Goal: Task Accomplishment & Management: Complete application form

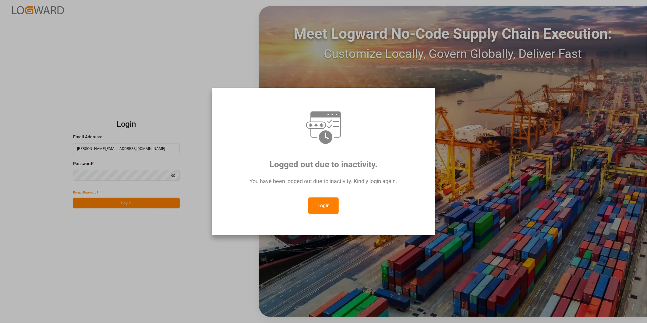
click at [337, 202] on button "Login" at bounding box center [323, 206] width 30 height 16
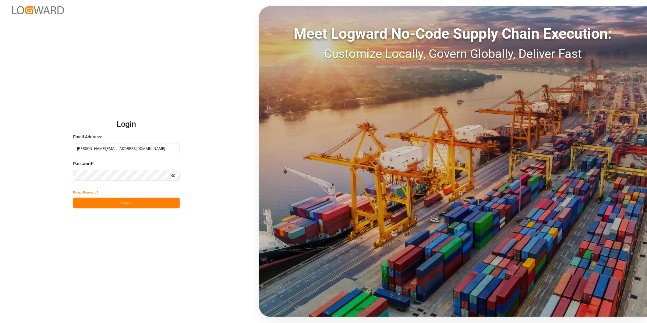
click at [165, 203] on button "Log In" at bounding box center [126, 203] width 107 height 11
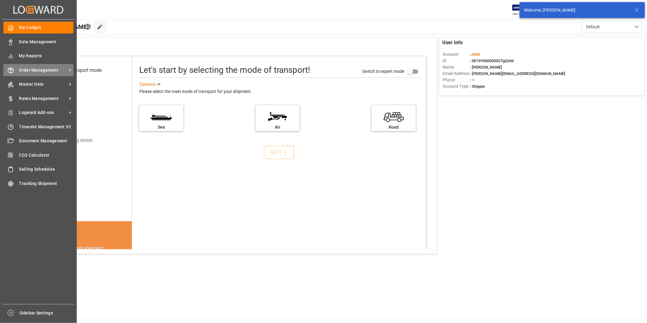
click at [40, 71] on span "Order Management" at bounding box center [43, 70] width 48 height 6
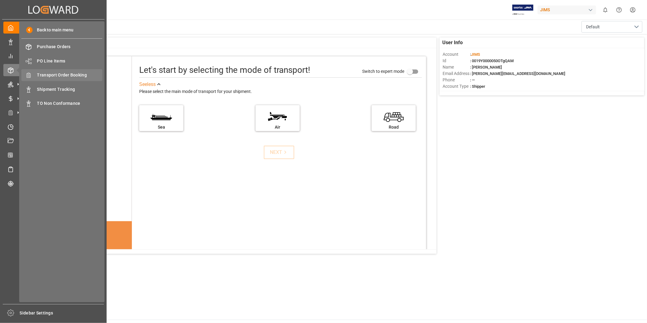
click at [79, 77] on span "Transport Order Booking" at bounding box center [70, 75] width 66 height 6
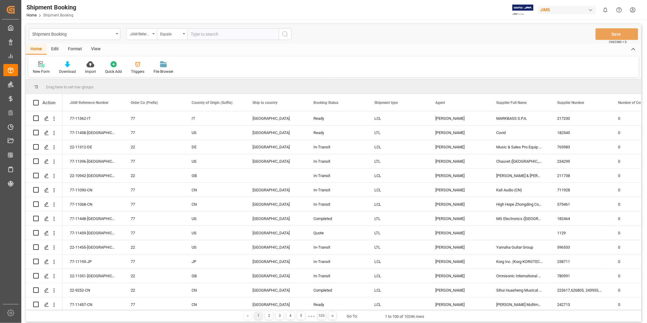
click at [46, 72] on div "New Form" at bounding box center [41, 71] width 17 height 5
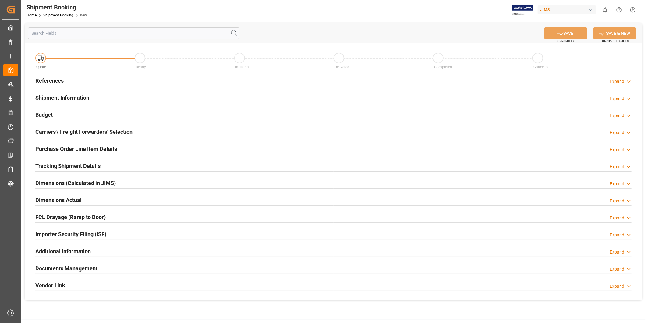
click at [616, 79] on div "Expand" at bounding box center [617, 81] width 14 height 6
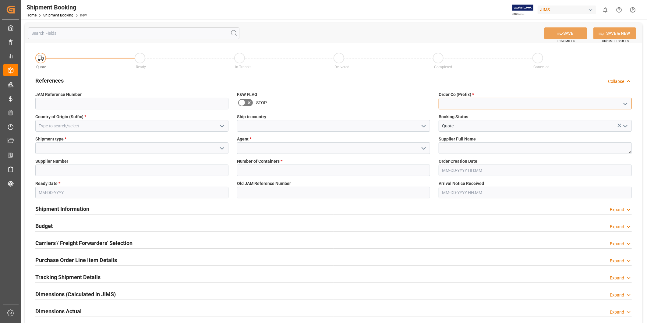
click at [624, 108] on div at bounding box center [535, 104] width 193 height 12
click at [625, 105] on icon "open menu" at bounding box center [625, 103] width 7 height 7
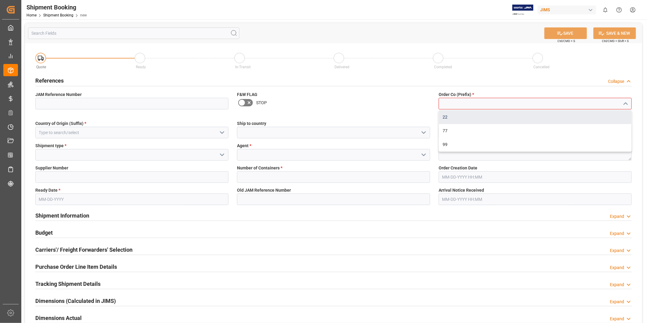
click at [571, 120] on div "22" at bounding box center [535, 117] width 193 height 14
type input "22"
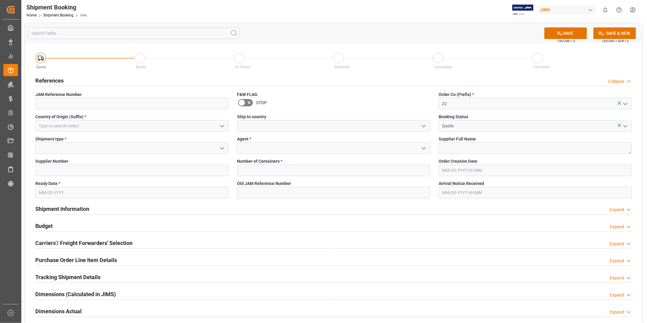
click at [223, 126] on icon "open menu" at bounding box center [222, 126] width 7 height 7
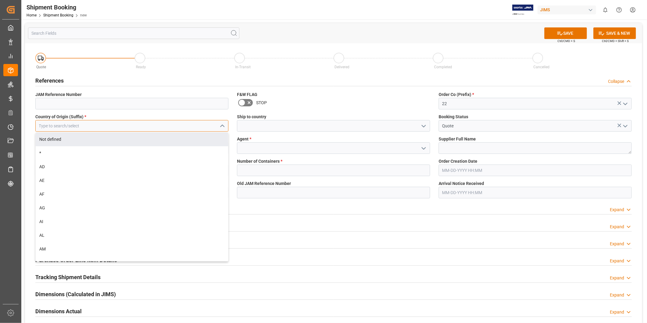
click at [171, 131] on input at bounding box center [131, 126] width 193 height 12
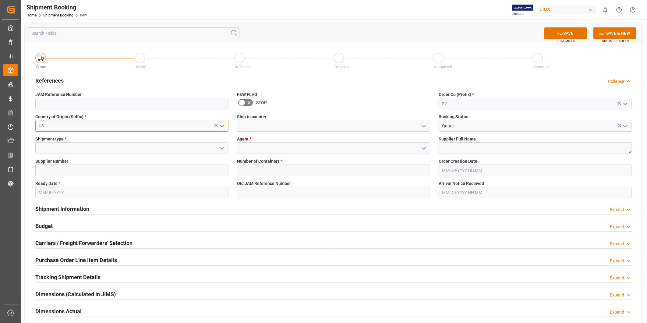
type input "US"
click at [397, 127] on input at bounding box center [333, 126] width 193 height 12
type input "p"
type input "u"
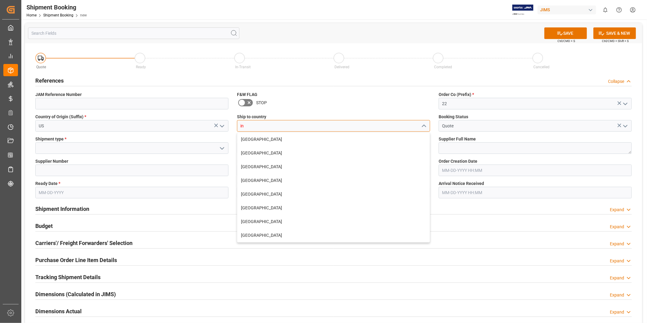
type input "i"
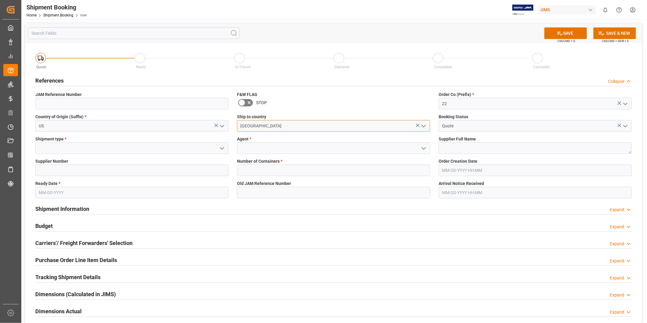
type input "[GEOGRAPHIC_DATA]"
click at [223, 148] on icon "open menu" at bounding box center [222, 148] width 7 height 7
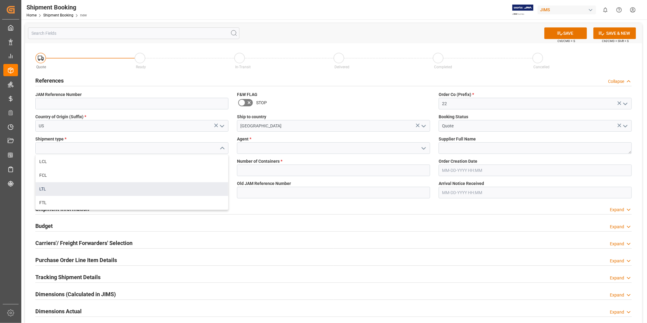
click at [170, 187] on div "LTL" at bounding box center [132, 189] width 193 height 14
type input "LTL"
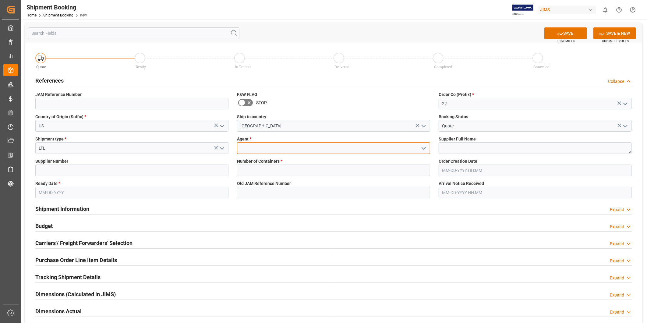
click at [284, 147] on input at bounding box center [333, 148] width 193 height 12
type input "[PERSON_NAME]"
click at [449, 150] on textarea at bounding box center [535, 148] width 193 height 12
click at [132, 173] on input at bounding box center [131, 171] width 193 height 12
paste input "557"
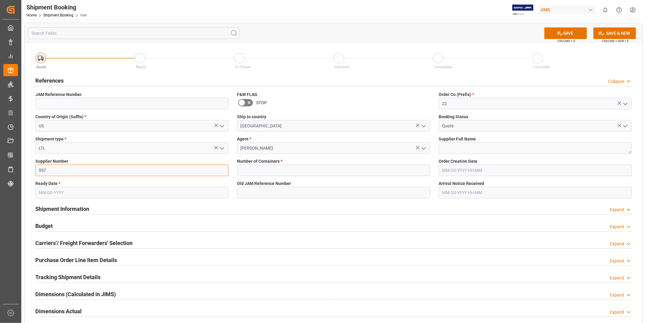
click at [152, 170] on input "557" at bounding box center [131, 171] width 193 height 12
paste input "18"
type input "518"
click at [473, 152] on textarea at bounding box center [535, 148] width 193 height 12
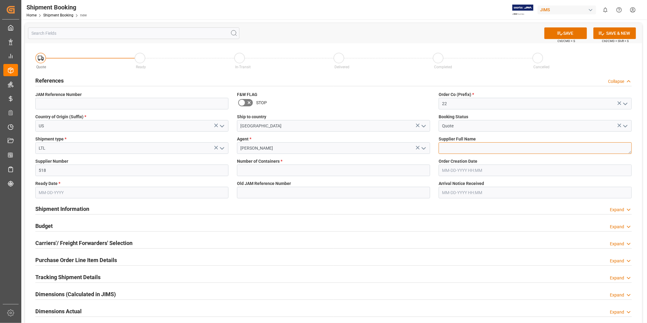
paste textarea "American Music and Sound, LLC"
type textarea "American Music and Sound, LLC"
click at [92, 194] on input "text" at bounding box center [131, 193] width 193 height 12
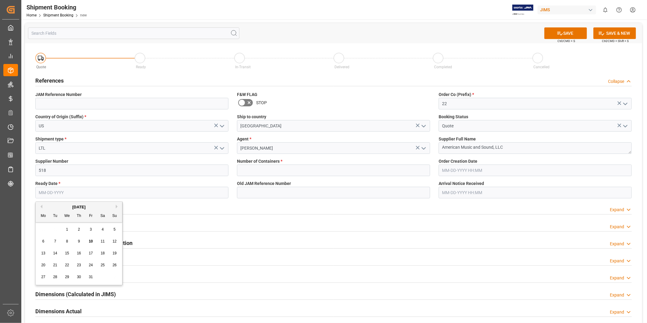
click at [66, 265] on span "22" at bounding box center [67, 265] width 4 height 4
type input "[DATE]"
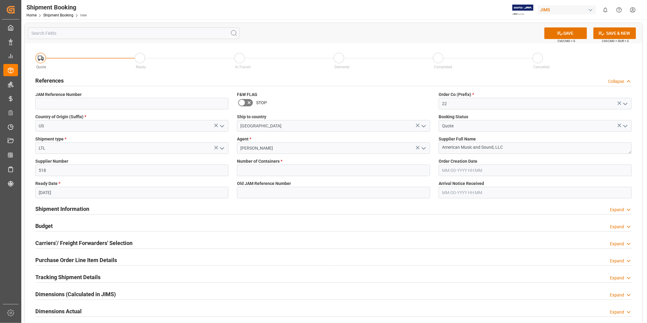
click at [202, 216] on div "Shipment Information Expand" at bounding box center [333, 209] width 605 height 17
click at [261, 174] on input "text" at bounding box center [333, 171] width 193 height 12
type input "0"
click at [349, 163] on label "Number of Containers *" at bounding box center [333, 161] width 193 height 6
click at [563, 34] on button "SAVE" at bounding box center [566, 33] width 43 height 12
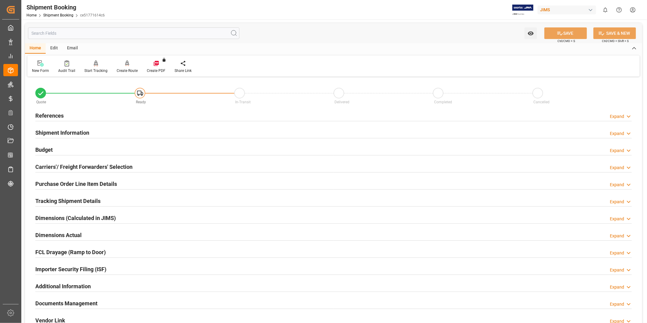
click at [58, 151] on div "Budget Expand" at bounding box center [333, 150] width 597 height 12
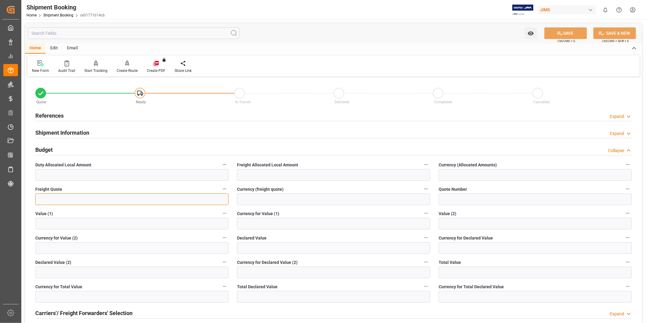
click at [77, 196] on input "text" at bounding box center [131, 200] width 193 height 12
type input "0"
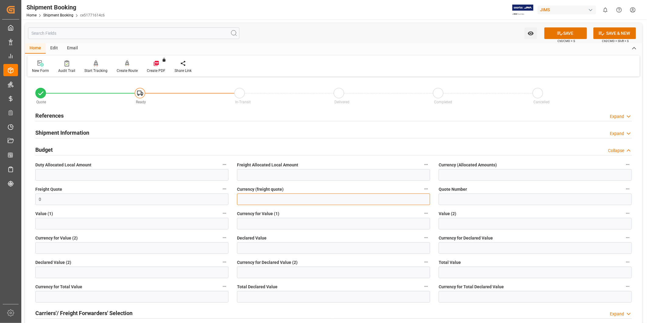
click at [254, 201] on input at bounding box center [333, 200] width 193 height 12
type input "USD"
click at [555, 32] on button "SAVE" at bounding box center [566, 33] width 43 height 12
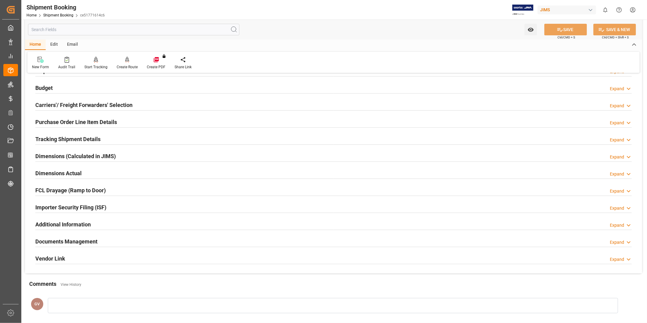
scroll to position [135, 0]
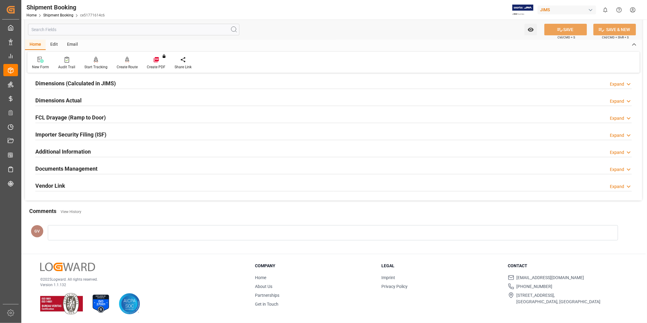
click at [88, 148] on h2 "Additional Information" at bounding box center [62, 152] width 55 height 8
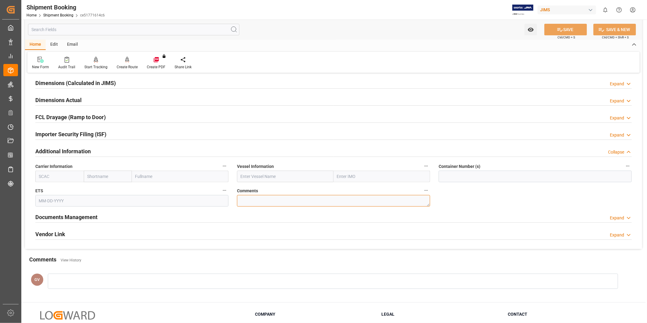
click at [261, 195] on textarea at bounding box center [333, 201] width 193 height 12
click at [488, 178] on input at bounding box center [535, 177] width 193 height 12
click at [252, 201] on textarea at bounding box center [333, 201] width 193 height 12
paste textarea "9364119"
type textarea "SO 9364119"
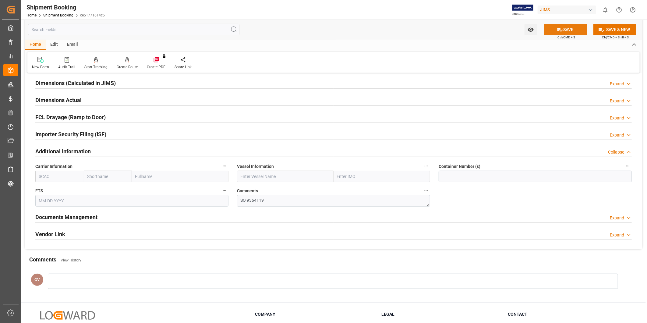
click at [579, 31] on button "SAVE" at bounding box center [566, 30] width 43 height 12
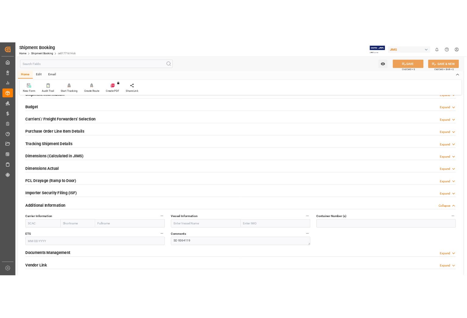
scroll to position [0, 0]
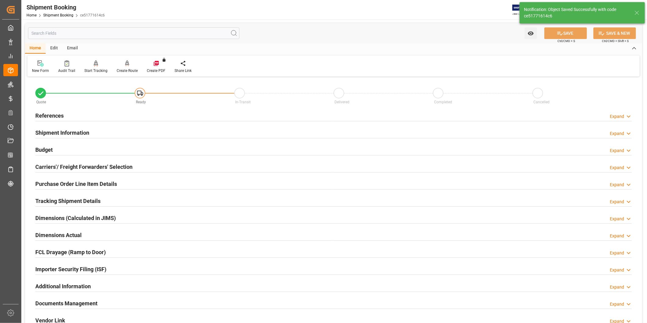
click at [625, 114] on div "Expand" at bounding box center [621, 116] width 22 height 6
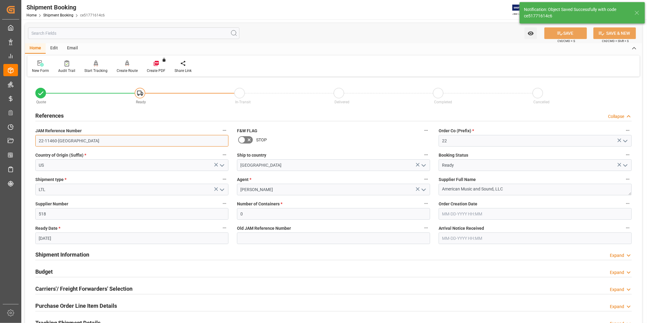
click at [88, 143] on input "22-11460-[GEOGRAPHIC_DATA]" at bounding box center [131, 141] width 193 height 12
